Goal: Navigation & Orientation: Go to known website

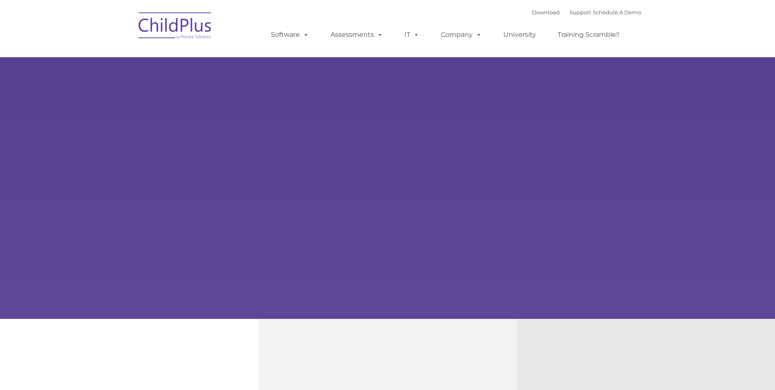
type input ""
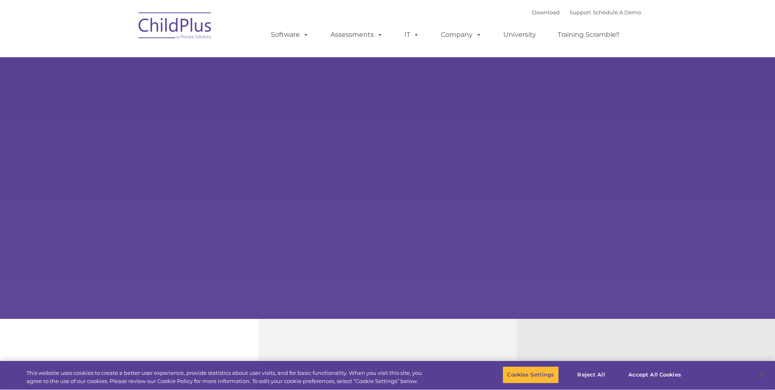
select select "MEDIUM"
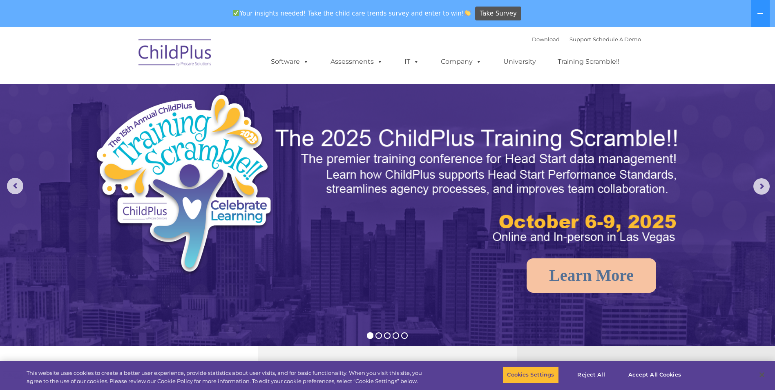
click at [153, 53] on img at bounding box center [175, 54] width 82 height 41
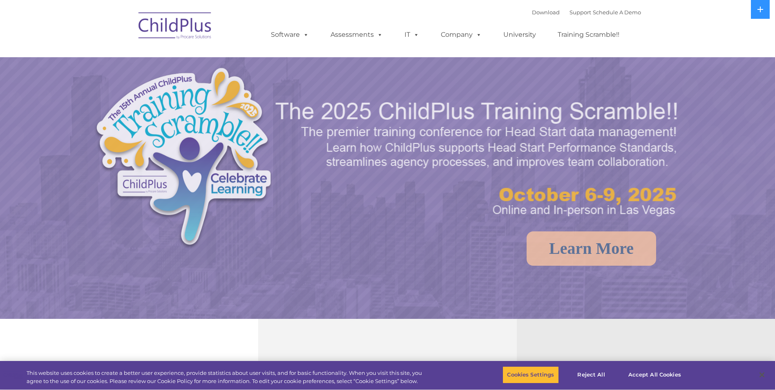
select select "MEDIUM"
